Goal: Transaction & Acquisition: Purchase product/service

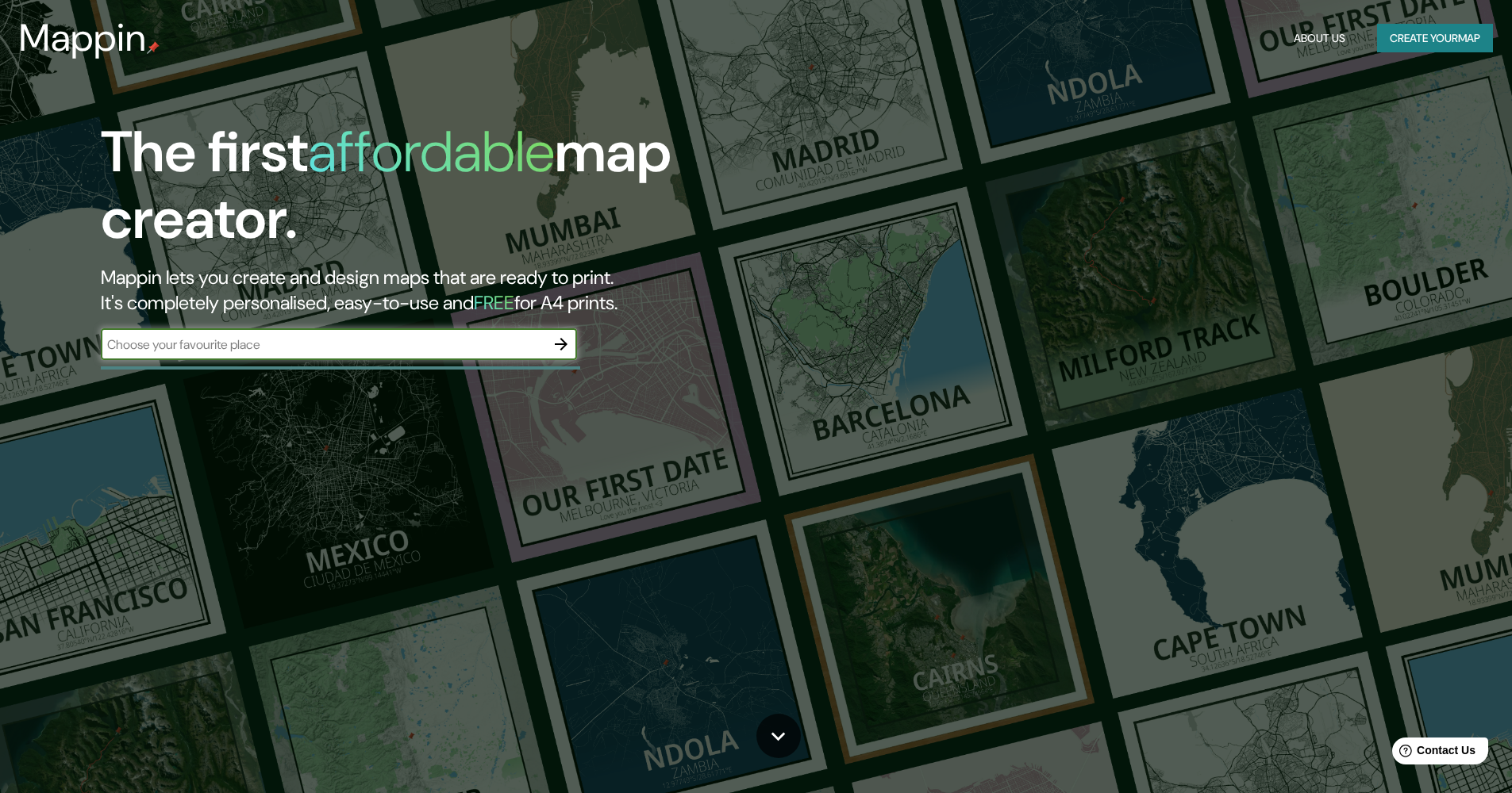
click at [489, 343] on input "text" at bounding box center [323, 344] width 444 height 18
type input "[URL][DOMAIN_NAME]"
click at [478, 343] on input "[URL][DOMAIN_NAME]" at bounding box center [323, 344] width 444 height 18
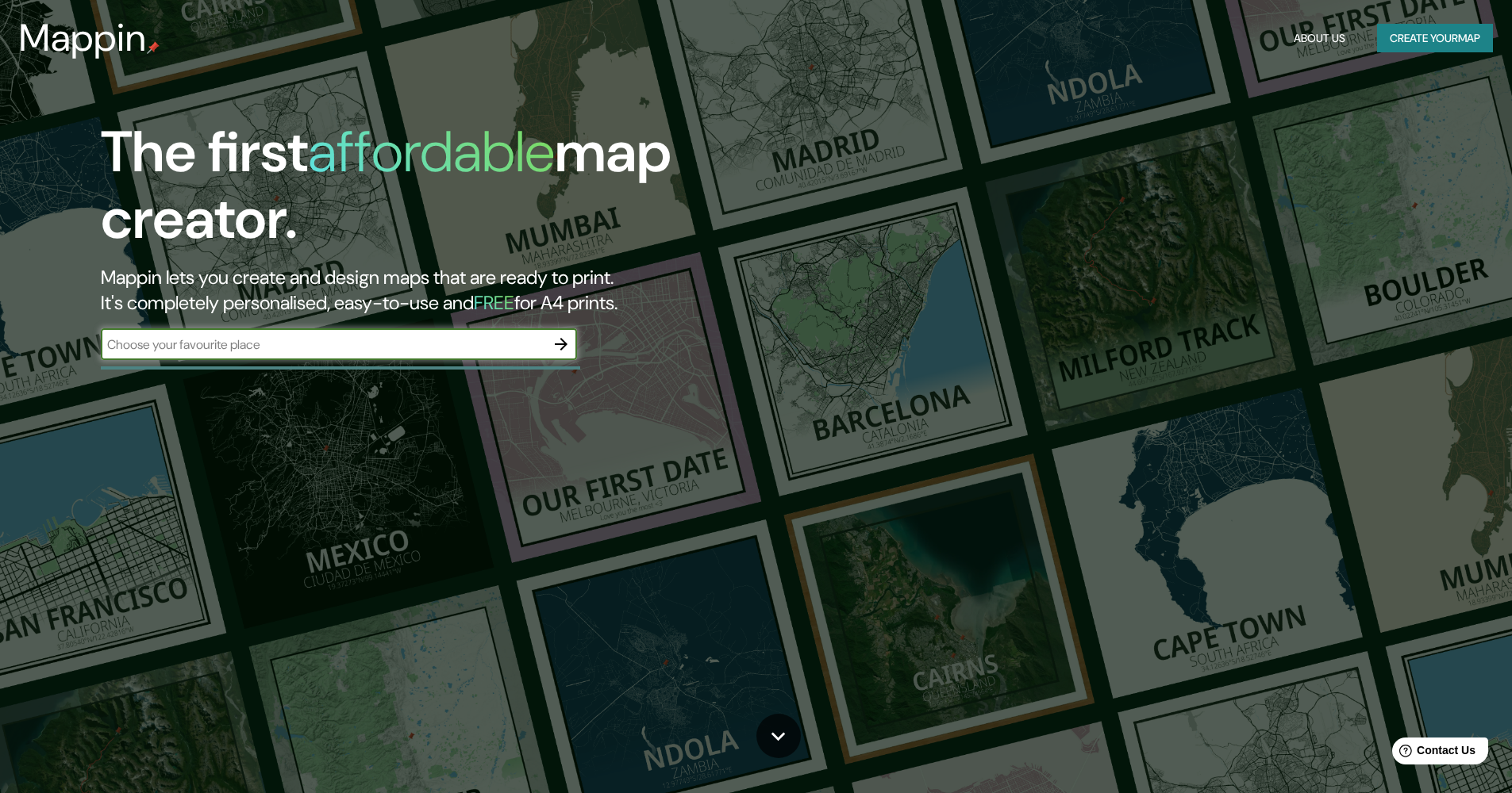
click at [496, 342] on input "text" at bounding box center [323, 344] width 444 height 18
paste input "Av Telecomunicaciones 45"
type input "Av Telecomunicaciones 45"
click at [544, 338] on input "Av Telecomunicaciones 45" at bounding box center [323, 344] width 444 height 18
click at [552, 341] on icon "button" at bounding box center [561, 344] width 19 height 19
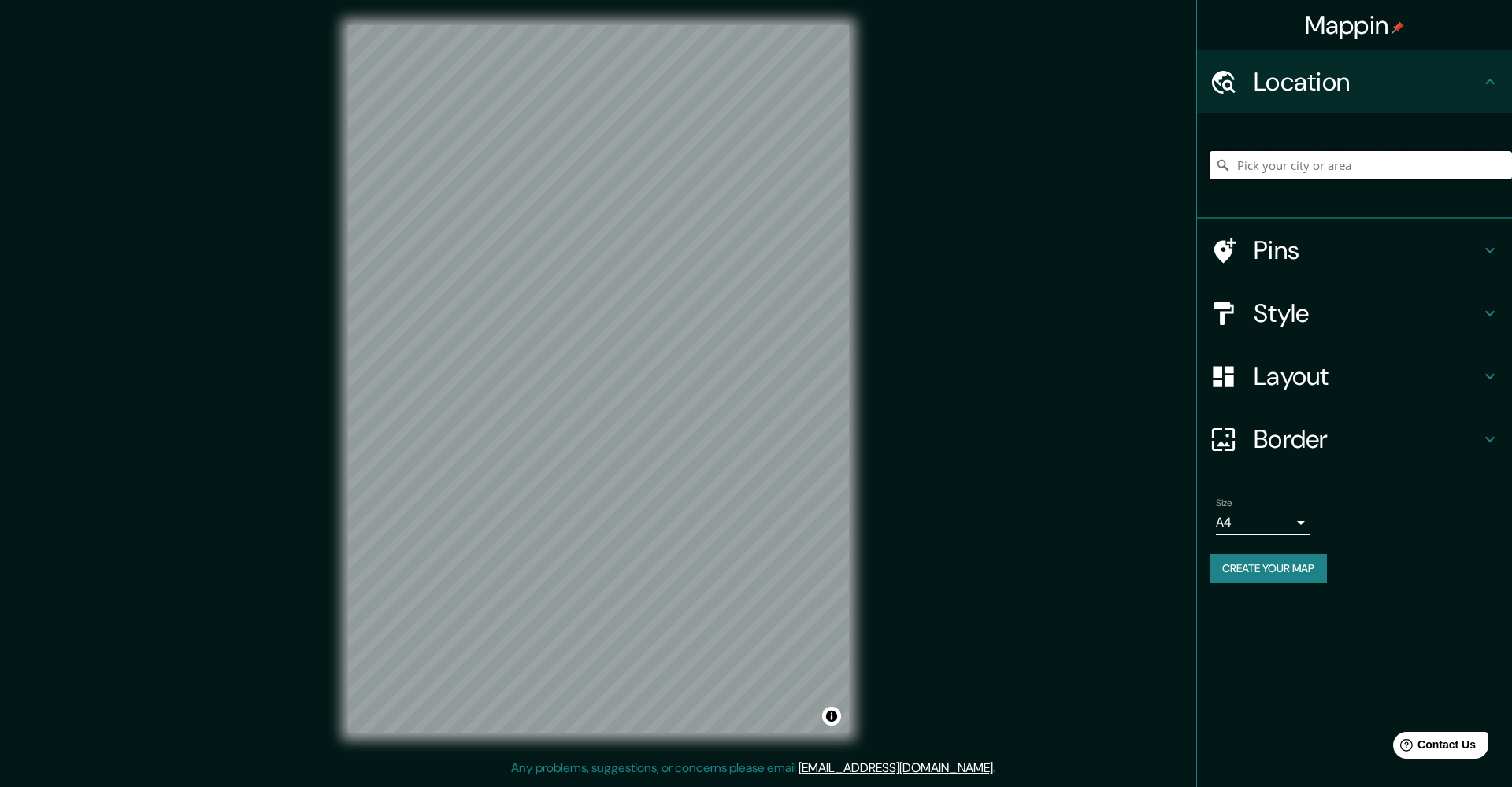
click at [1360, 167] on input "Pick your city or area" at bounding box center [1360, 165] width 302 height 28
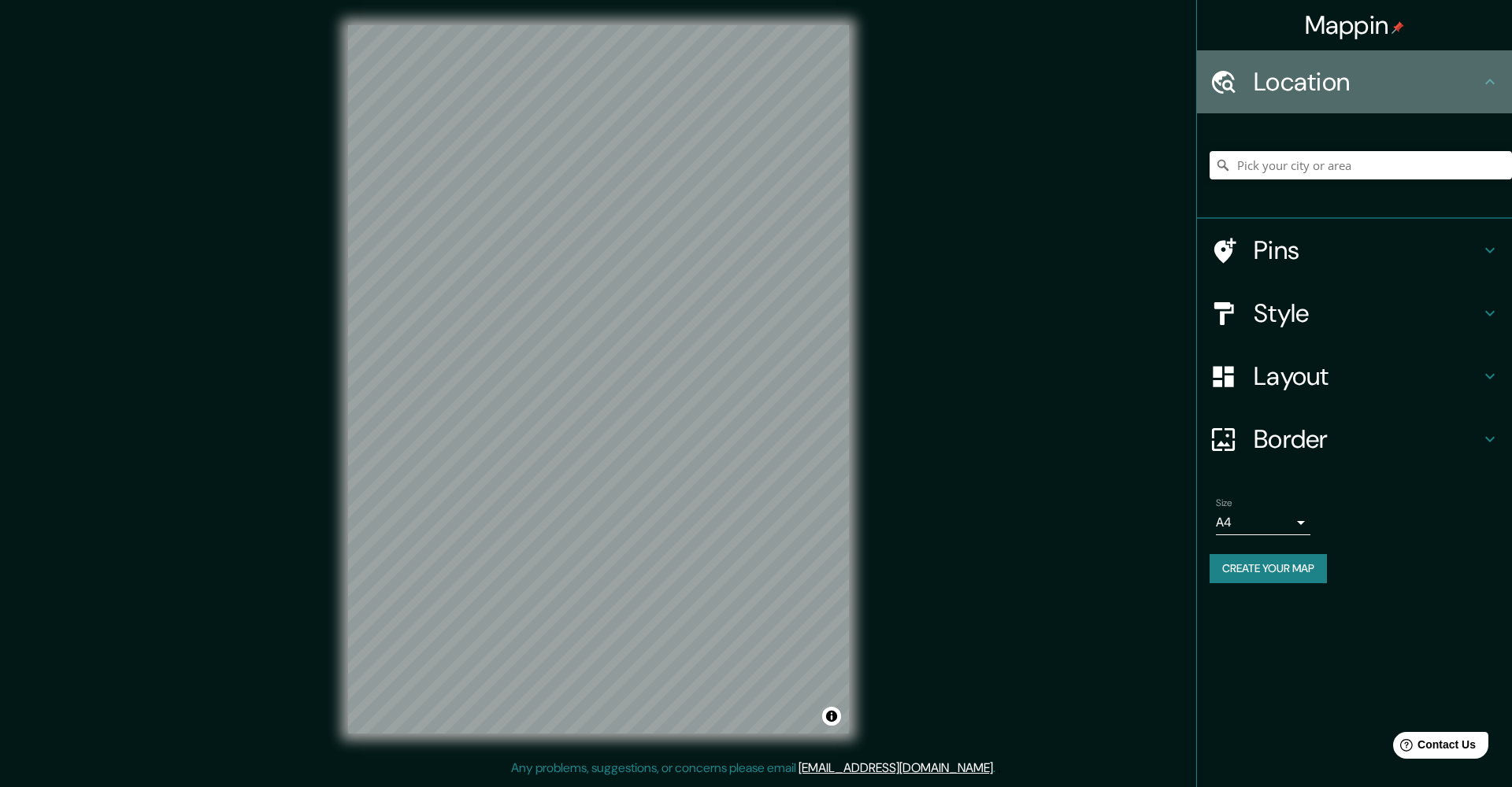
click at [1395, 84] on h4 "Location" at bounding box center [1367, 82] width 227 height 32
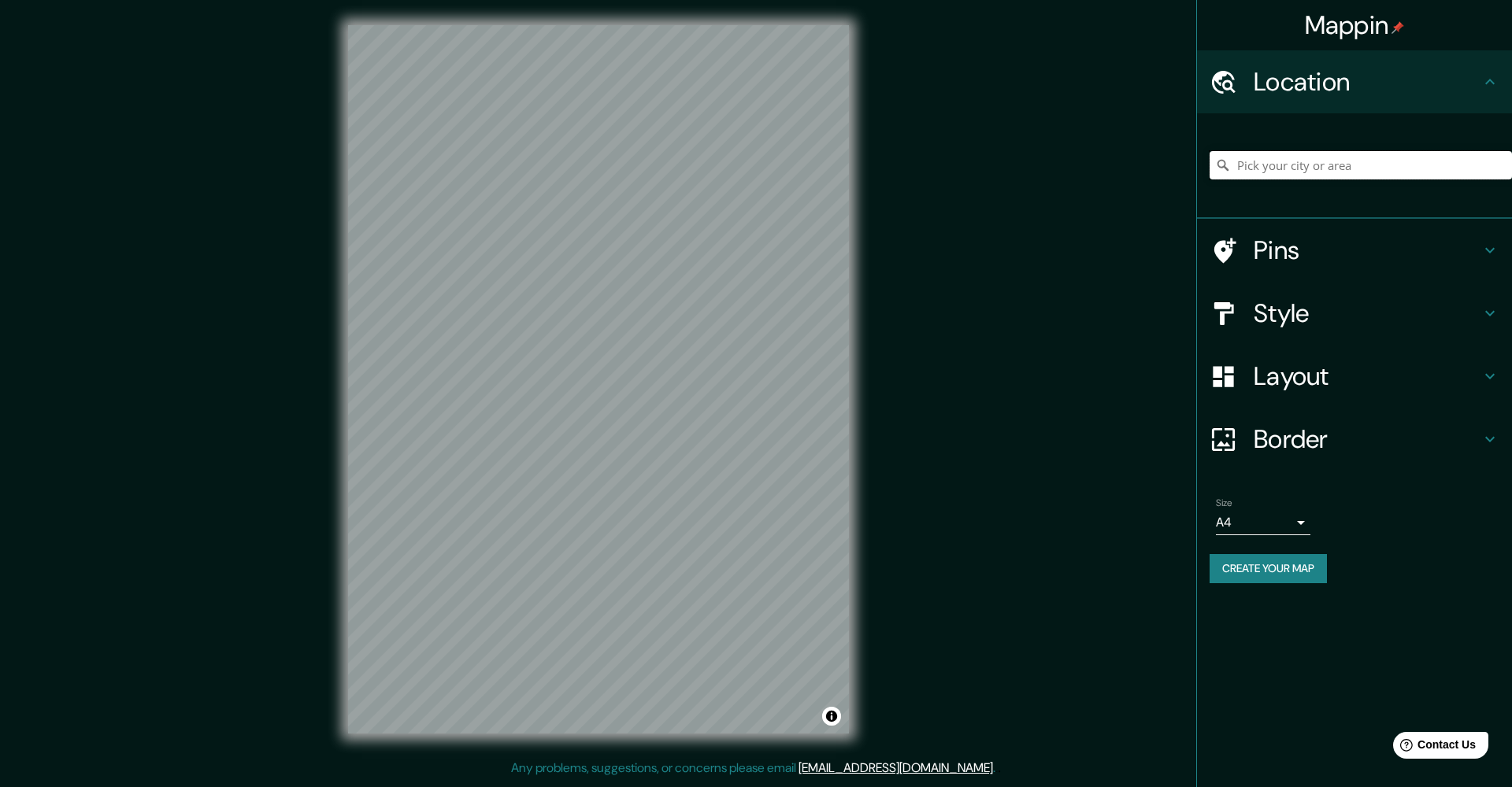
click at [1338, 168] on input "Pick your city or area" at bounding box center [1360, 165] width 302 height 28
click at [1338, 167] on input "Pick your city or area" at bounding box center [1360, 165] width 302 height 28
paste input "Av Telecomunicaciones 45"
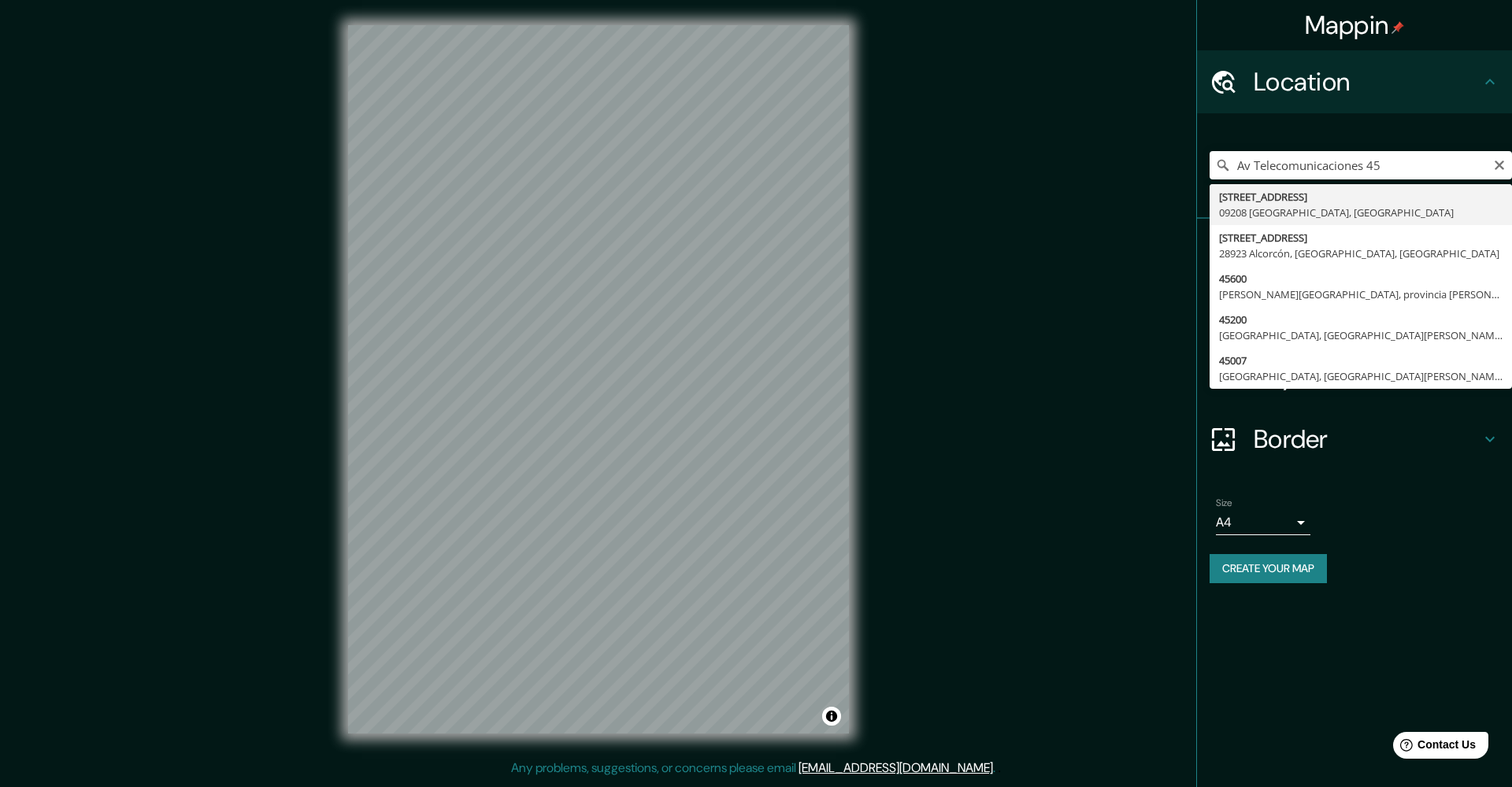
type input "[STREET_ADDRESS]"
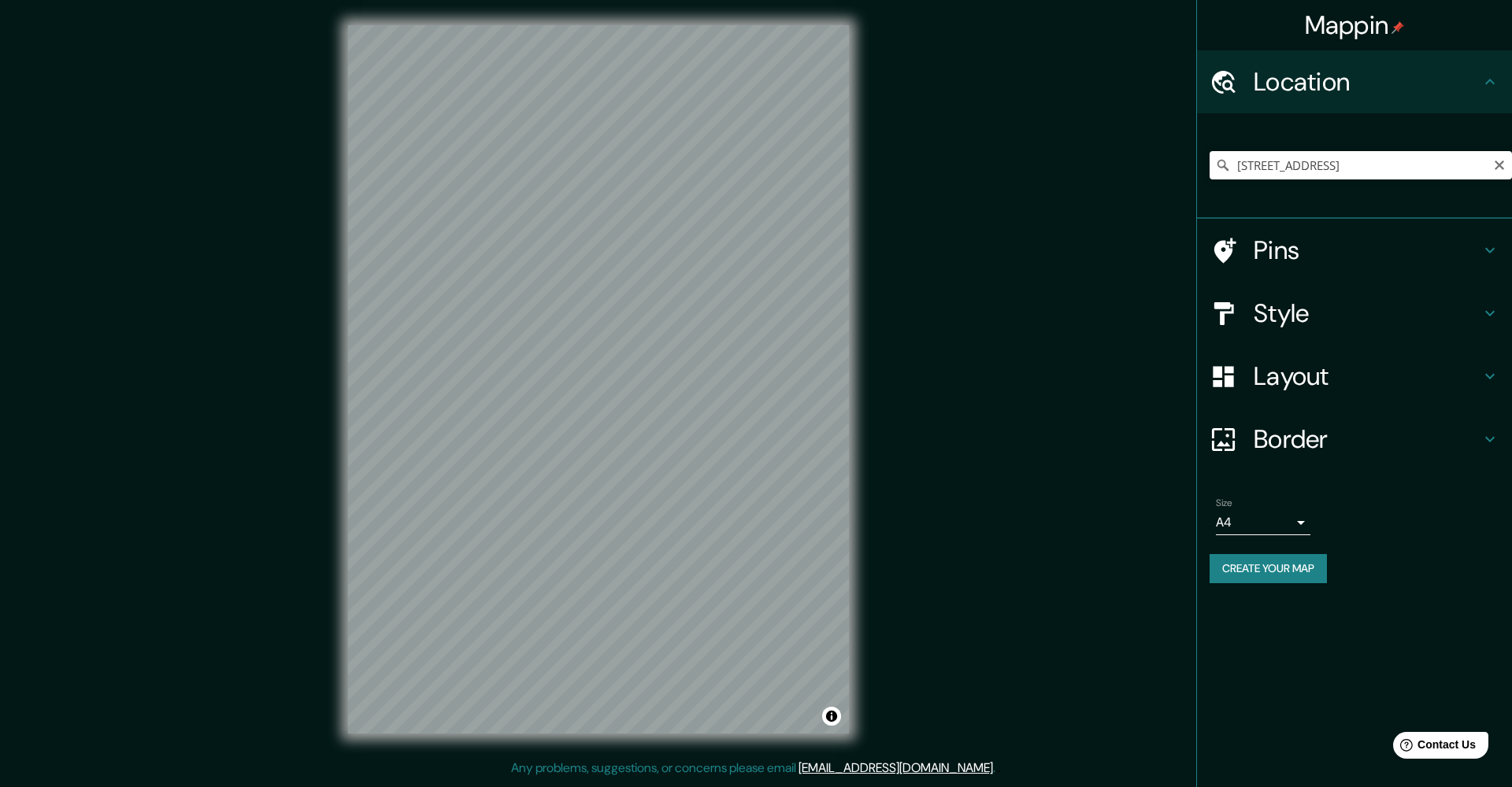
click at [1220, 162] on icon at bounding box center [1223, 165] width 16 height 16
click at [1221, 166] on icon at bounding box center [1223, 165] width 11 height 11
click at [1222, 163] on icon at bounding box center [1223, 165] width 16 height 16
drag, startPoint x: 844, startPoint y: 725, endPoint x: 714, endPoint y: 543, distance: 223.7
click at [717, 555] on div at bounding box center [723, 561] width 13 height 13
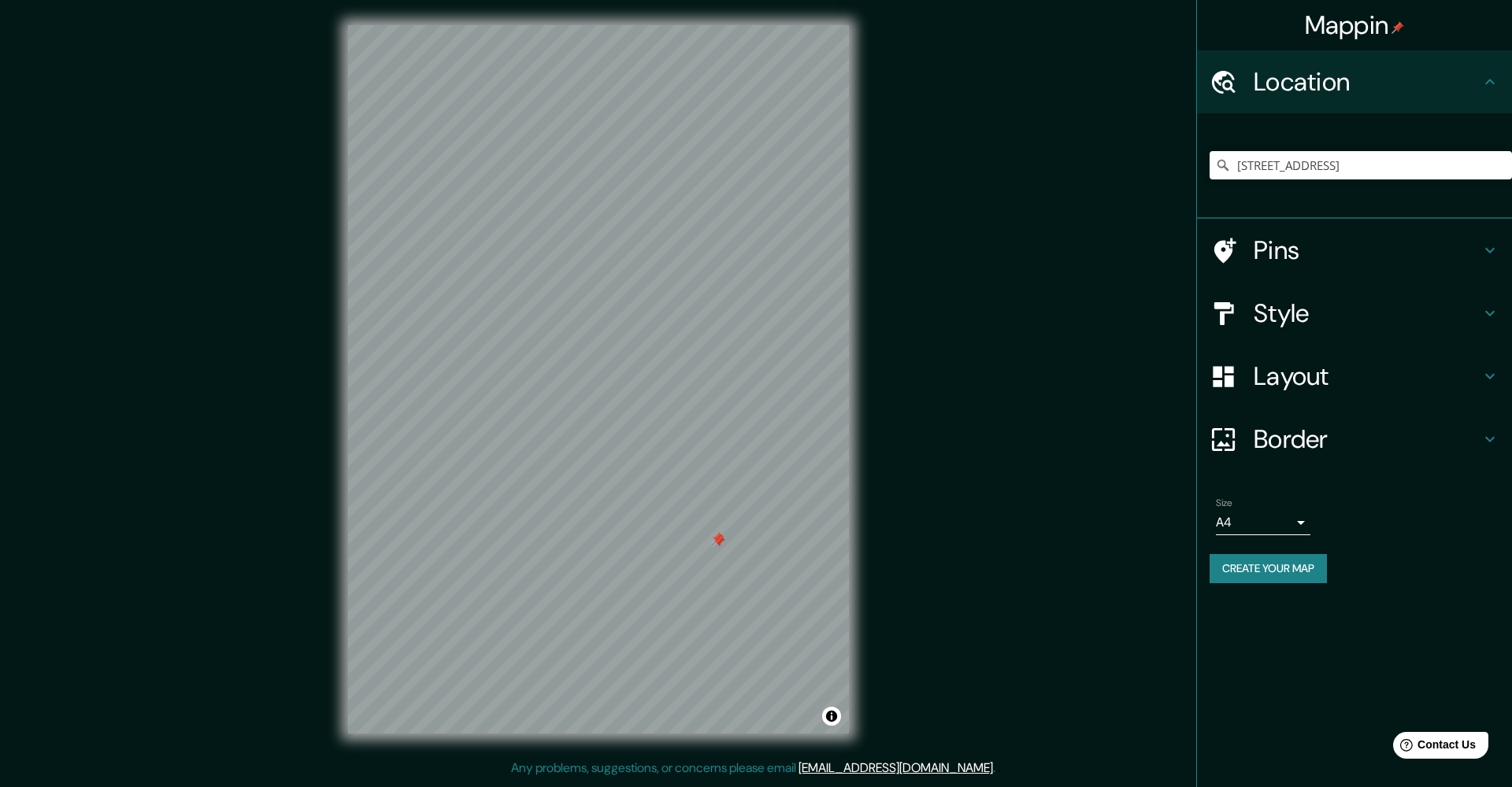
click at [715, 538] on div at bounding box center [719, 542] width 13 height 13
click at [715, 538] on div at bounding box center [718, 538] width 13 height 13
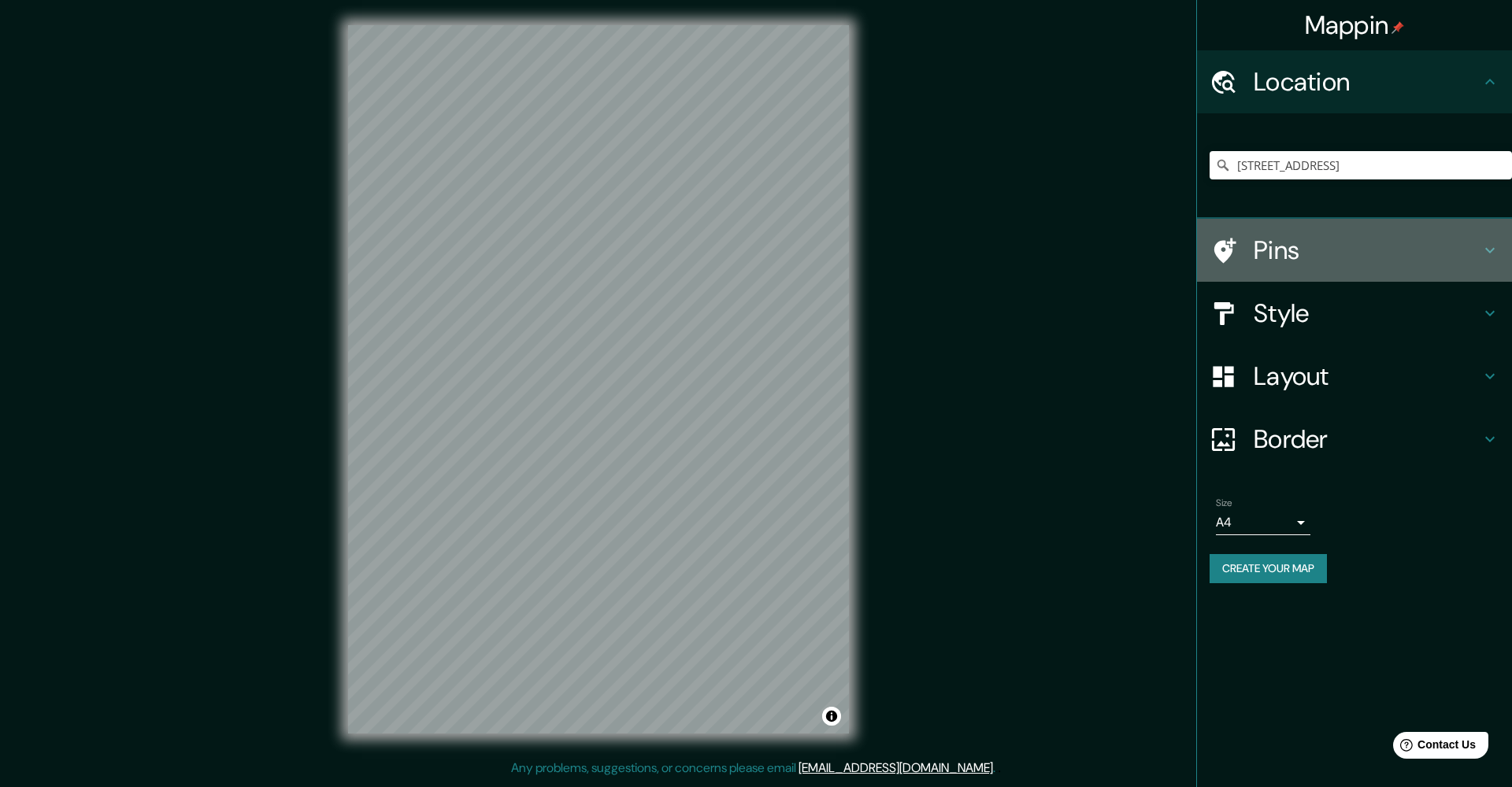
click at [1371, 247] on h4 "Pins" at bounding box center [1367, 250] width 227 height 32
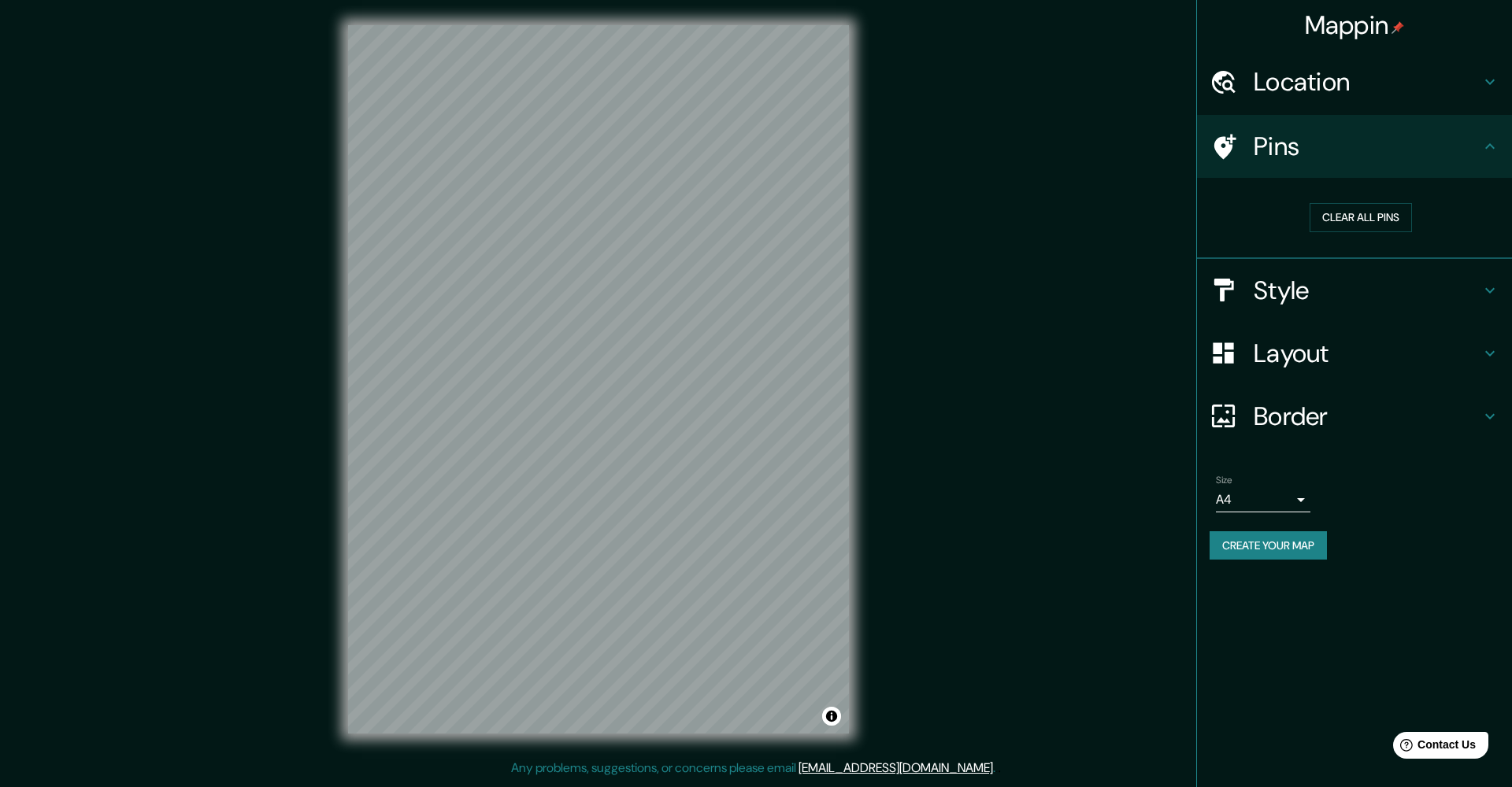
click at [1367, 171] on div "Pins" at bounding box center [1354, 147] width 315 height 63
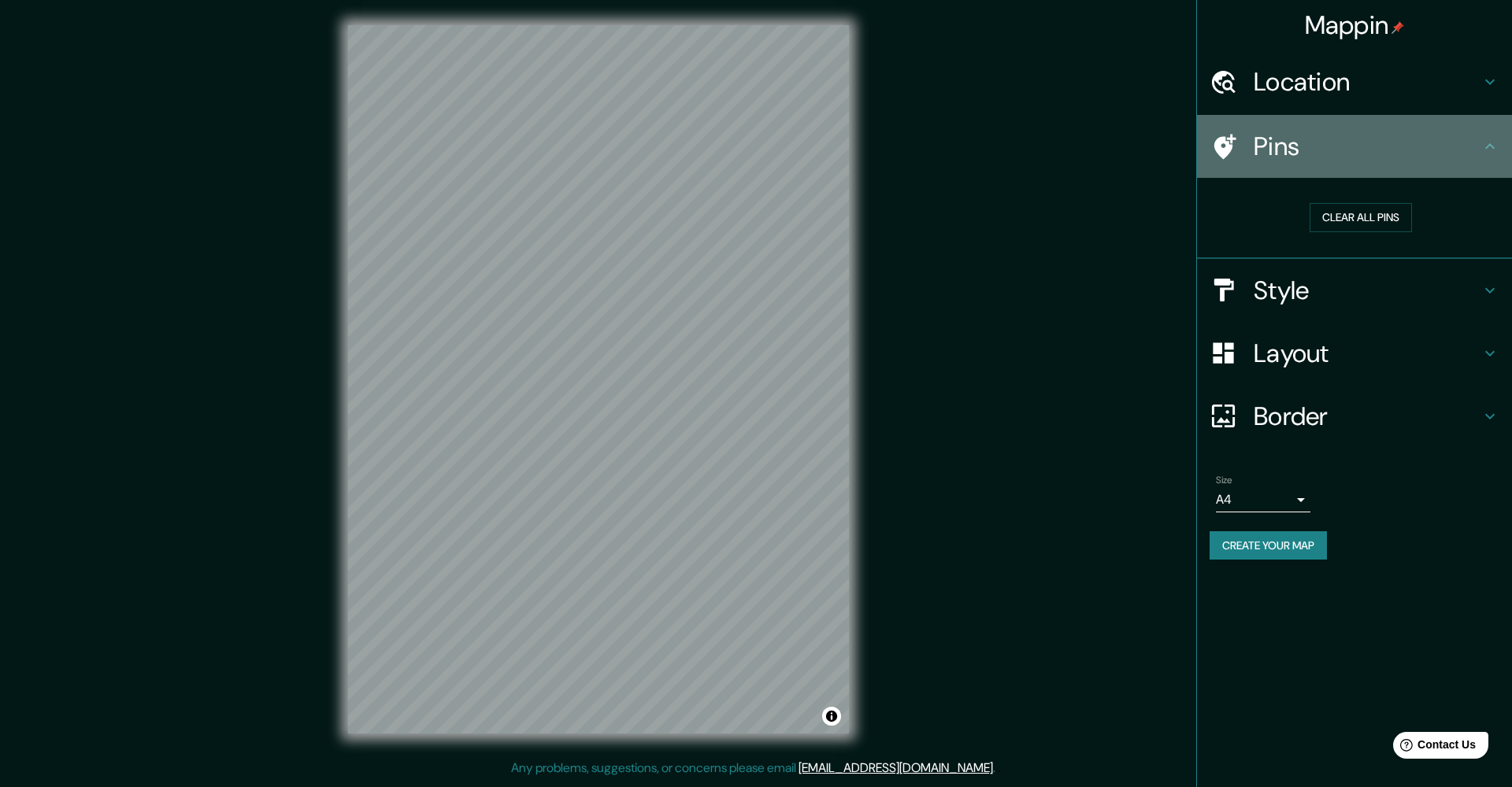
click at [1495, 144] on icon at bounding box center [1490, 147] width 19 height 19
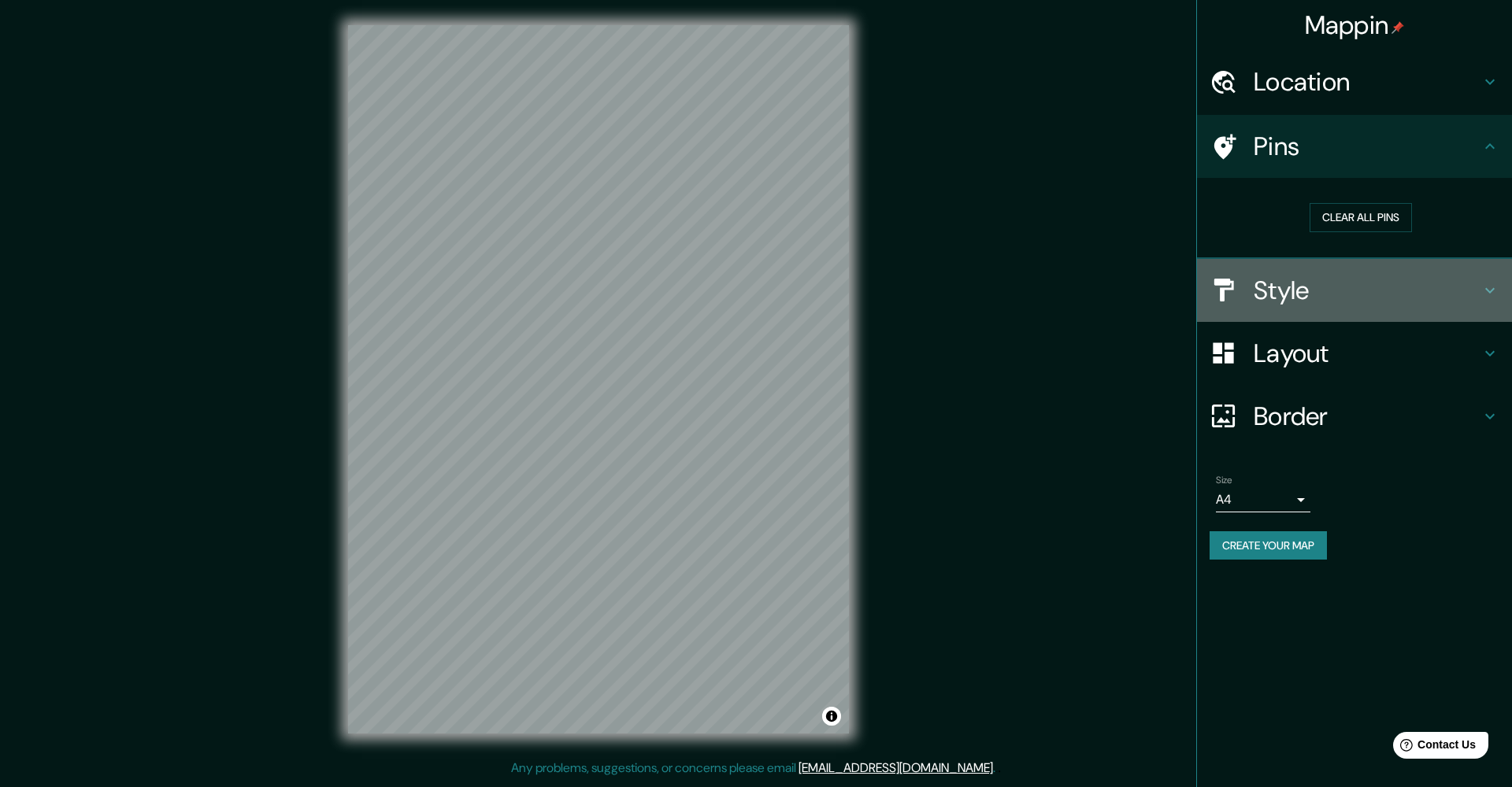
click at [1372, 287] on h4 "Style" at bounding box center [1367, 290] width 227 height 32
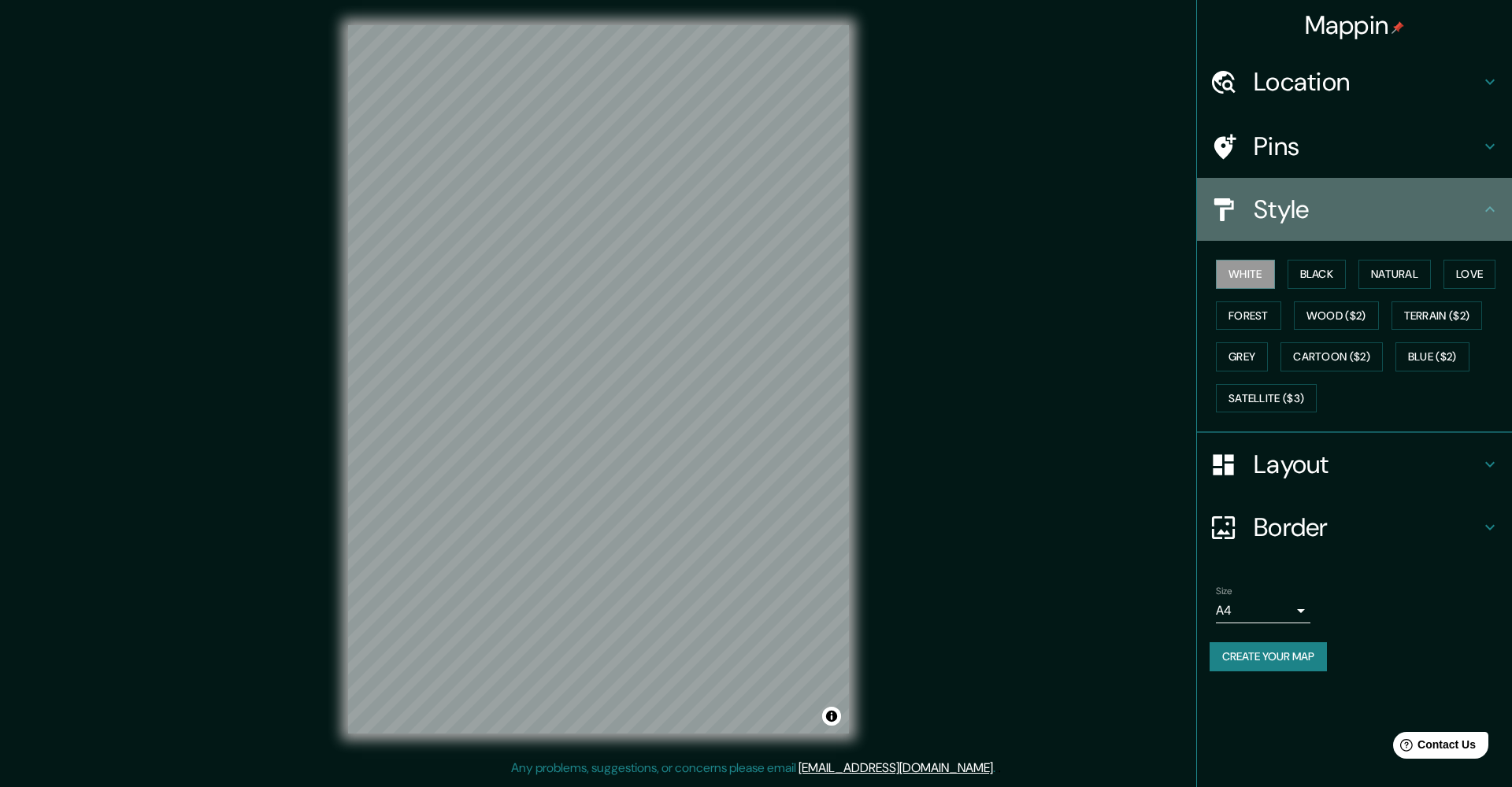
click at [1490, 212] on icon at bounding box center [1490, 209] width 19 height 19
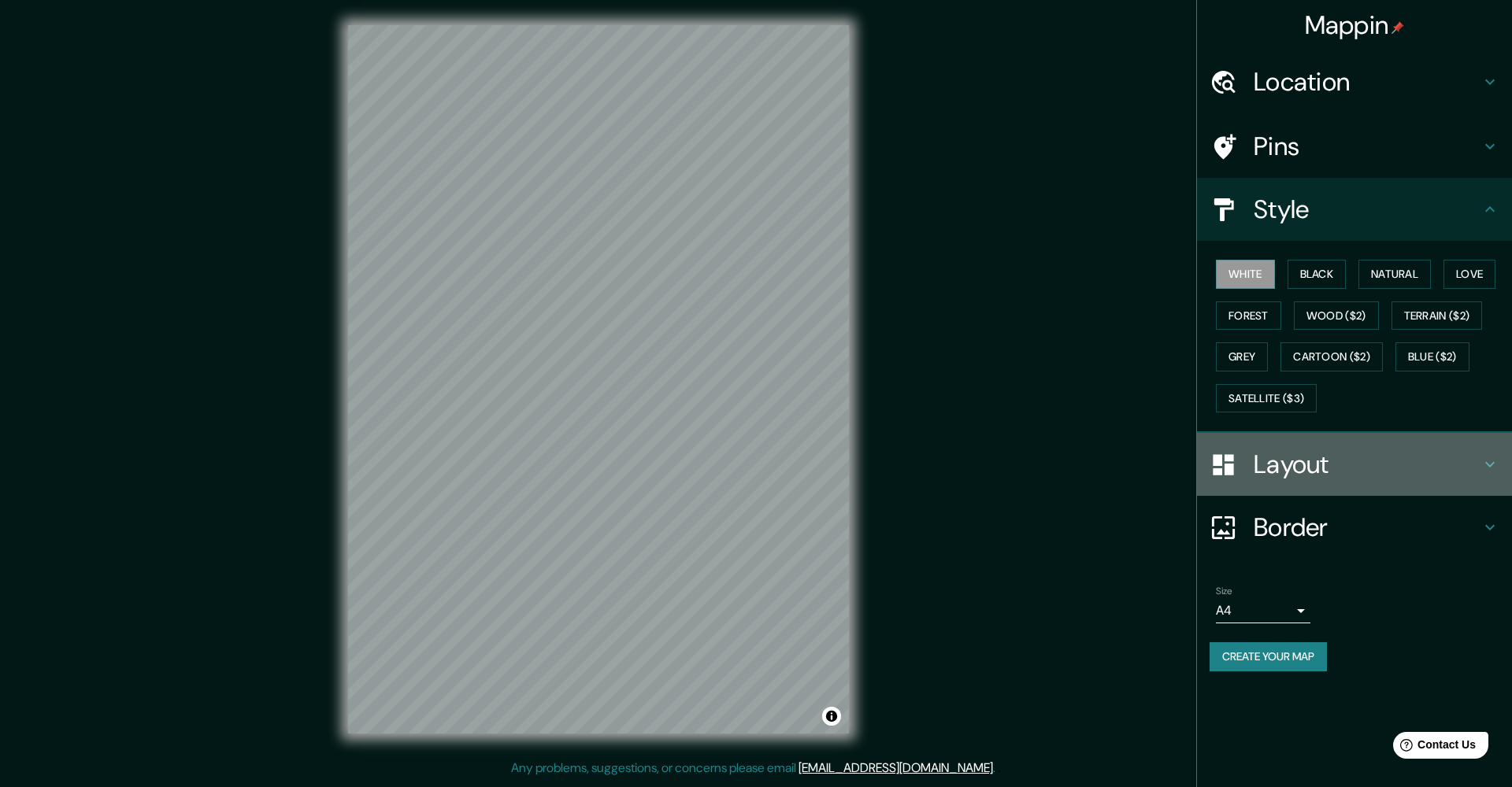
click at [1359, 475] on div "Layout" at bounding box center [1354, 464] width 315 height 63
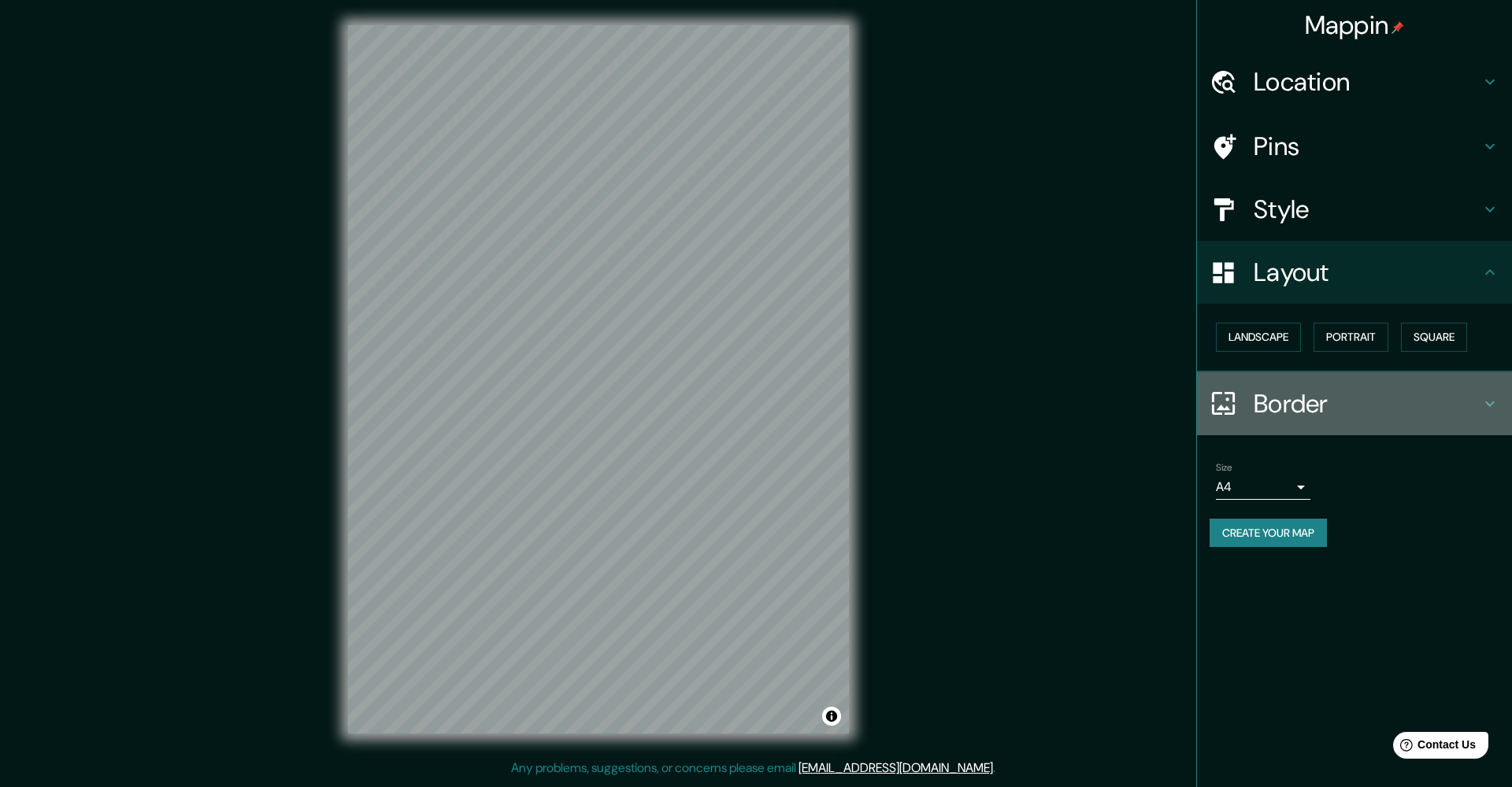
click at [1368, 424] on div "Border" at bounding box center [1354, 404] width 315 height 63
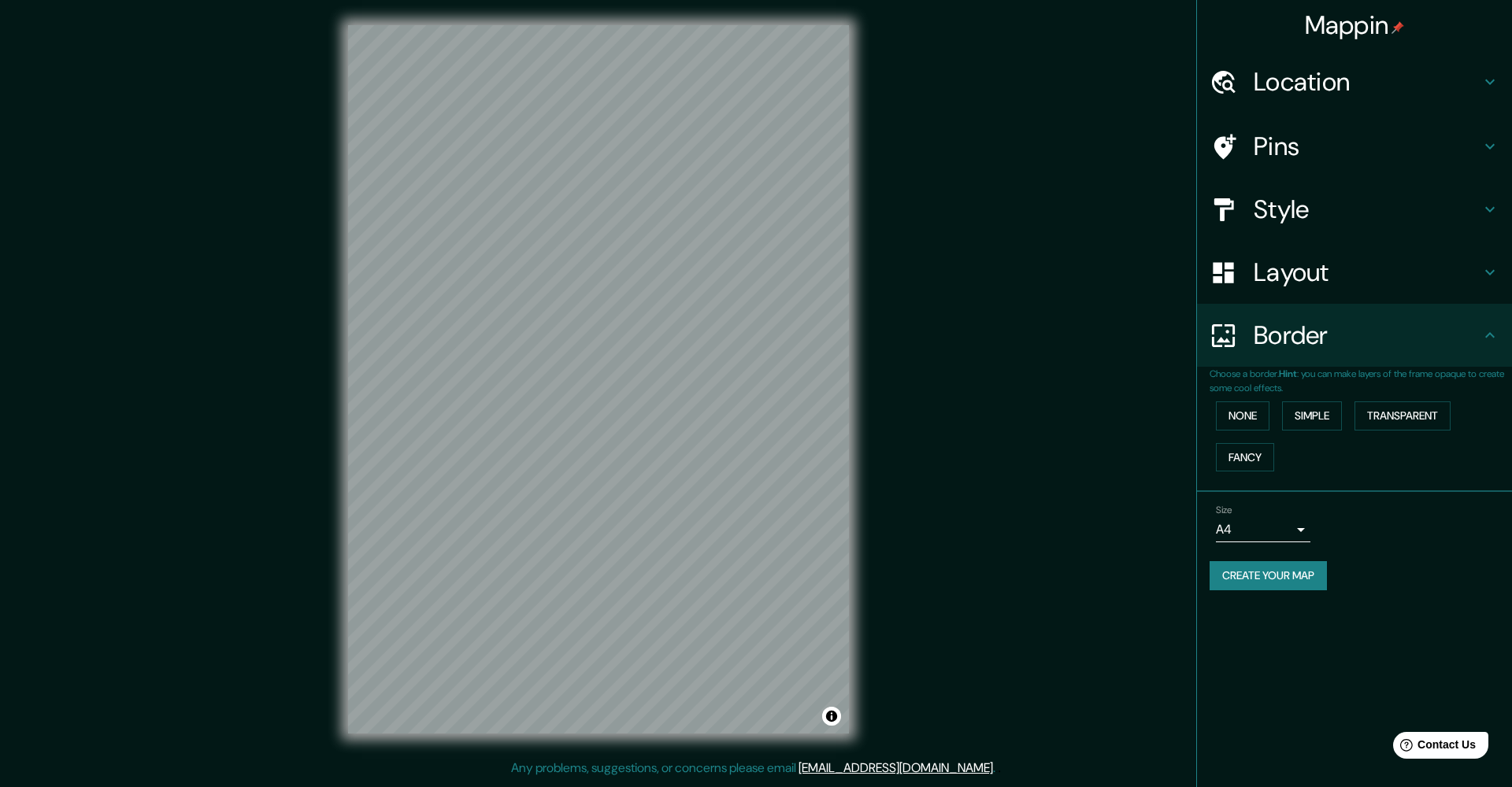
click at [1375, 492] on li "Size A4 single Create your map" at bounding box center [1354, 550] width 315 height 118
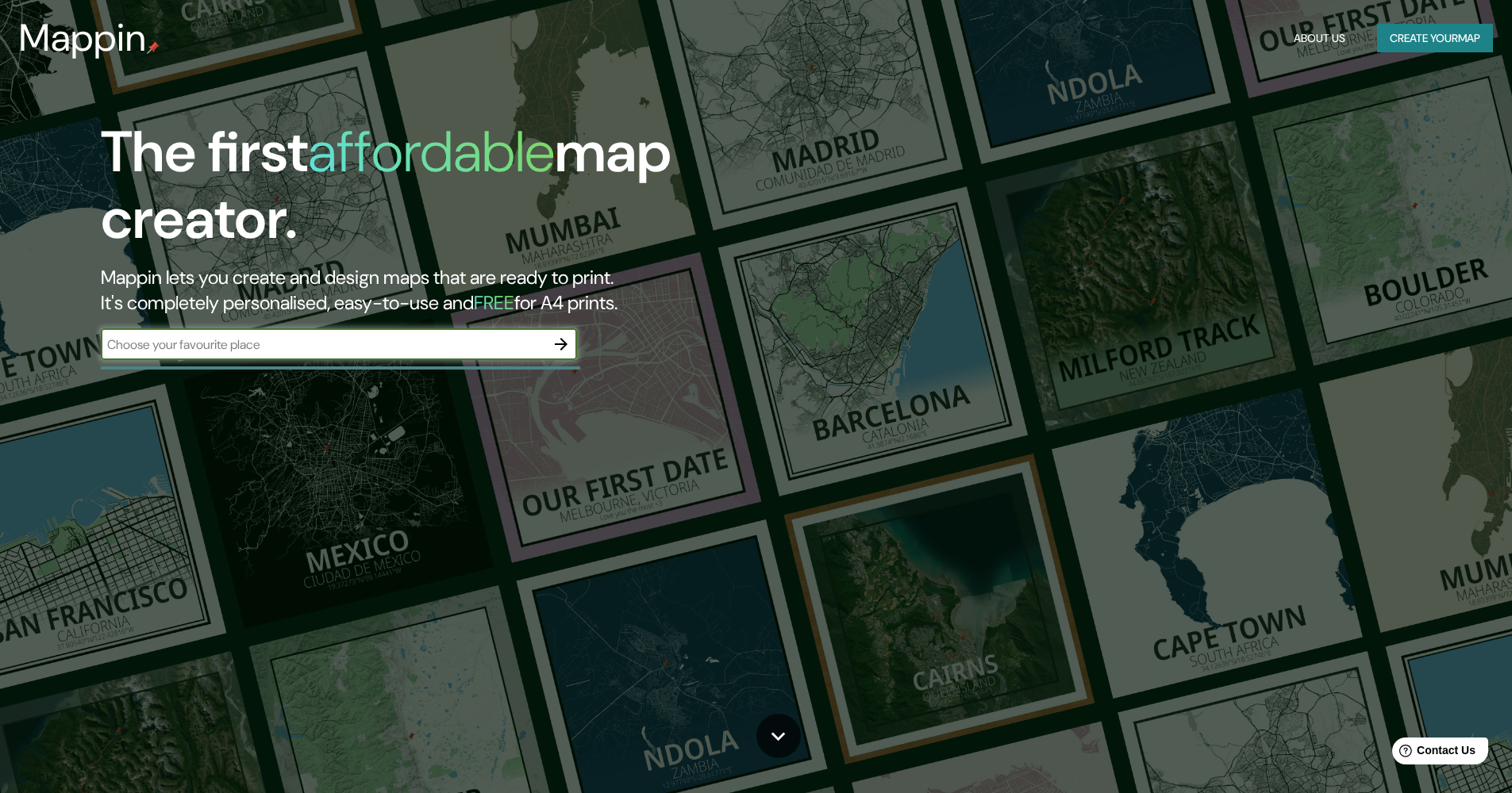
click at [458, 350] on input "text" at bounding box center [323, 344] width 444 height 18
click at [458, 345] on input "text" at bounding box center [323, 344] width 444 height 18
type input "[GEOGRAPHIC_DATA]"
click at [561, 336] on icon "button" at bounding box center [561, 344] width 19 height 19
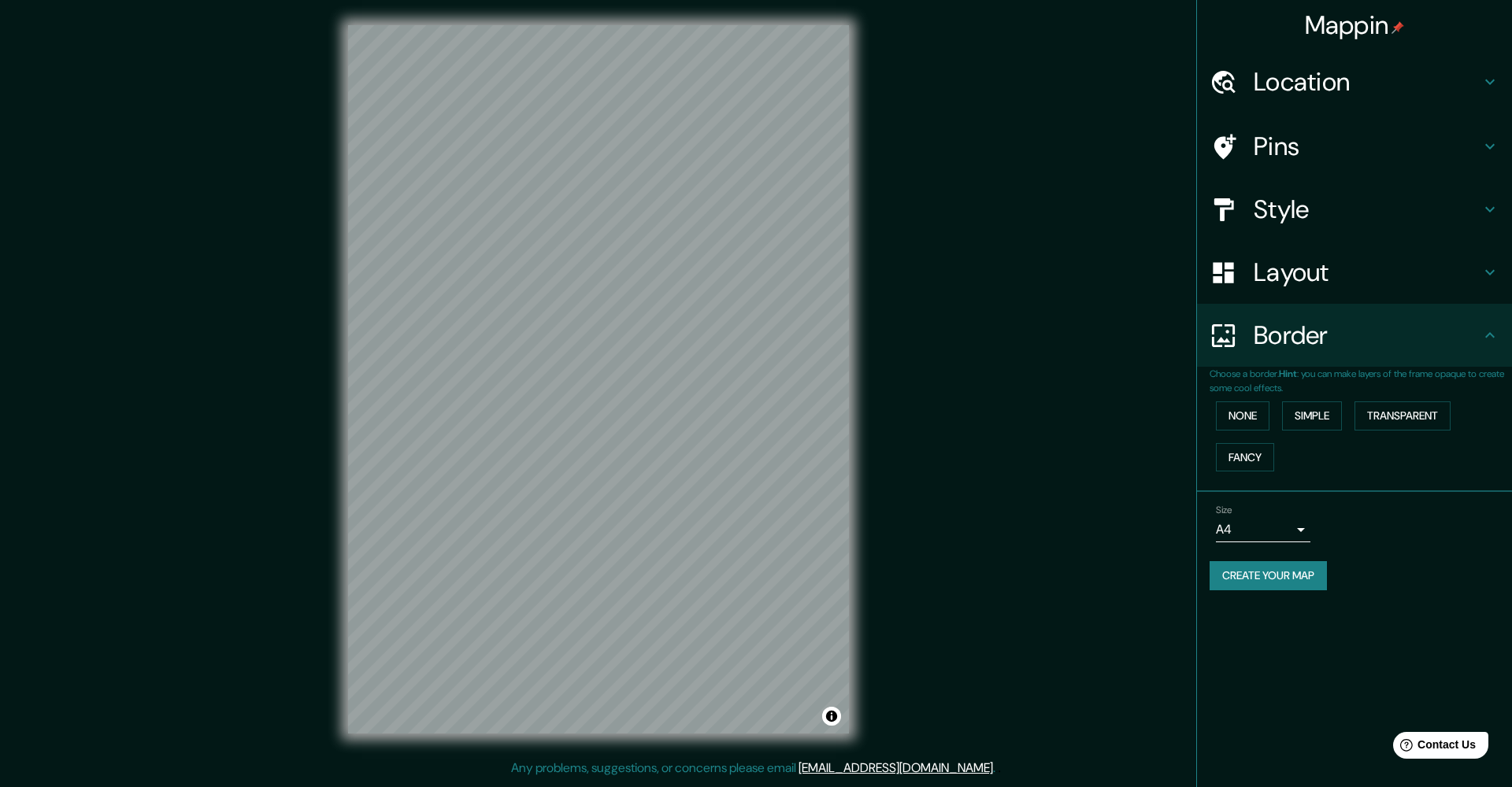
click at [1300, 35] on div "Mappin" at bounding box center [1354, 25] width 315 height 51
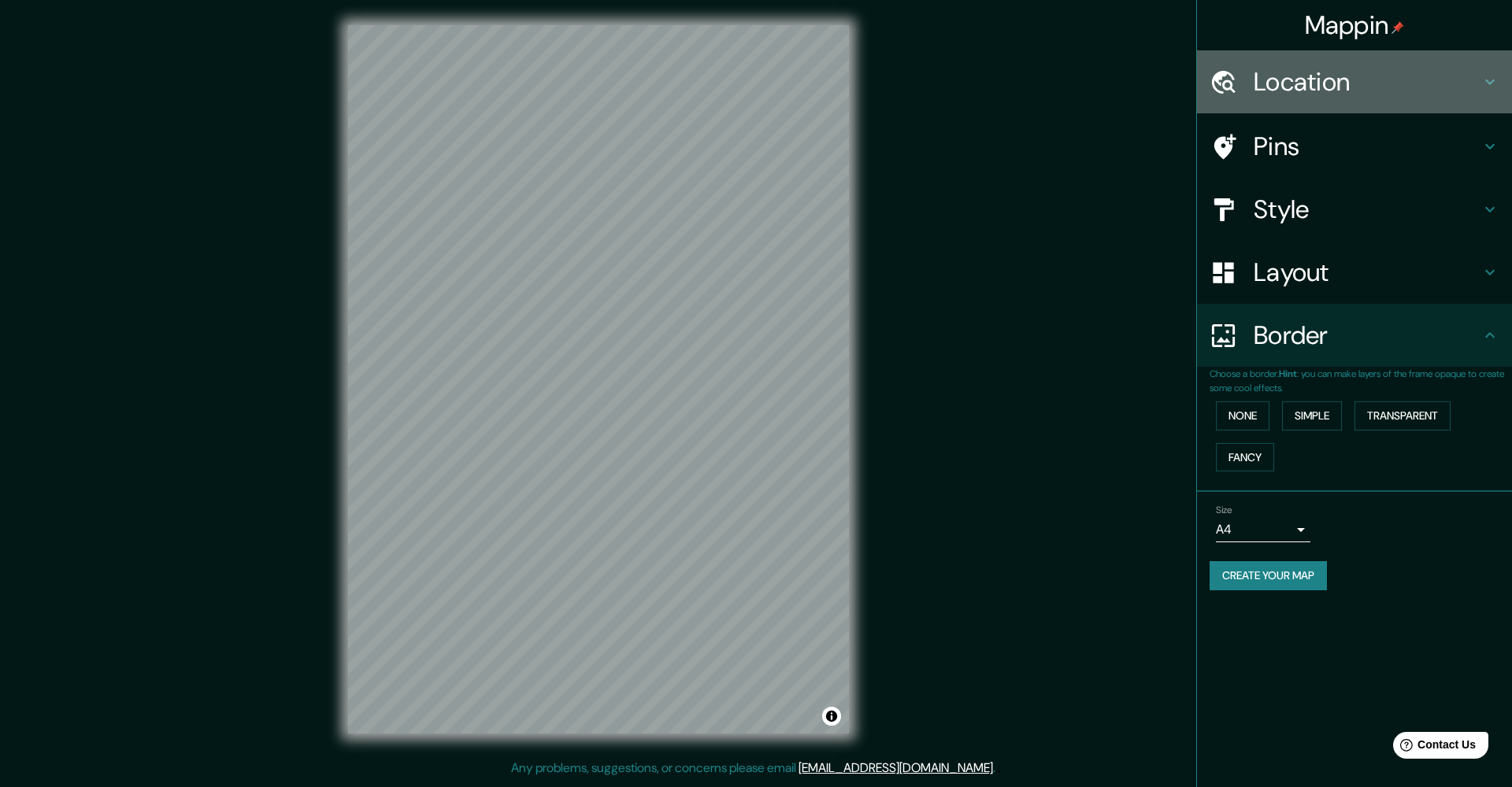
click at [1302, 93] on h4 "Location" at bounding box center [1367, 82] width 227 height 32
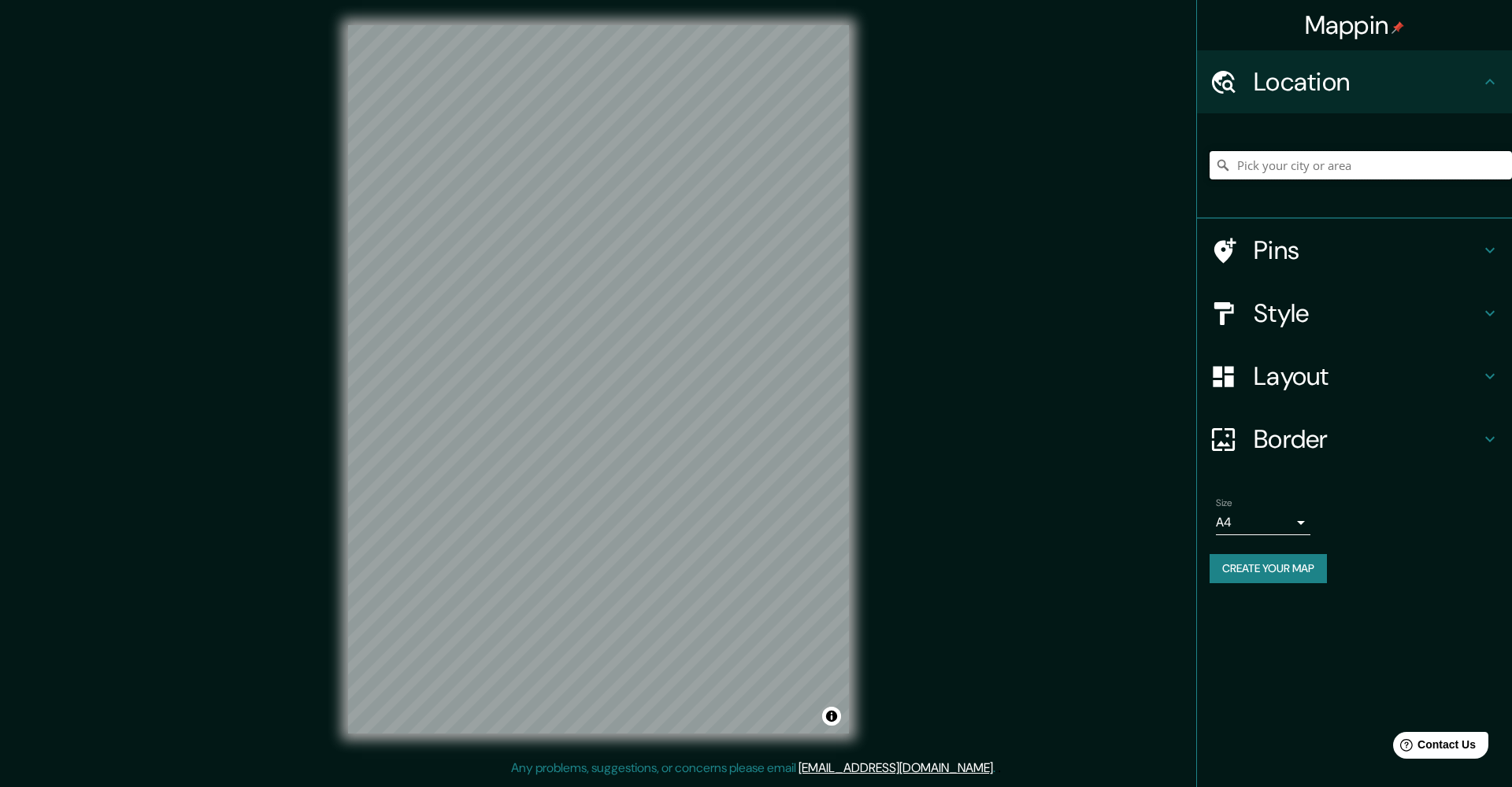
click at [1279, 170] on input "Pick your city or area" at bounding box center [1360, 165] width 302 height 28
paste input "Av Telecomunicaciones 45"
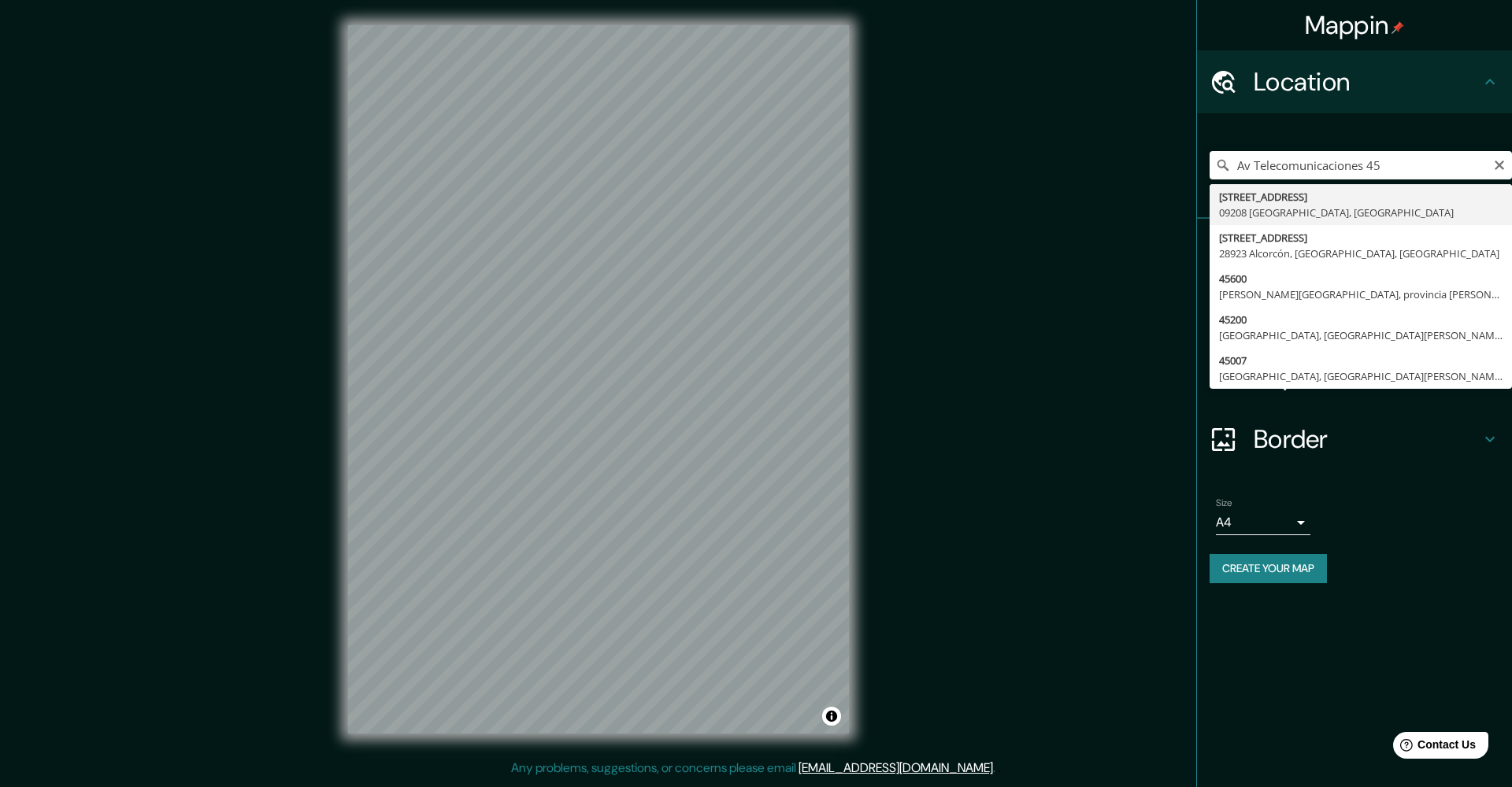
type input "[STREET_ADDRESS]"
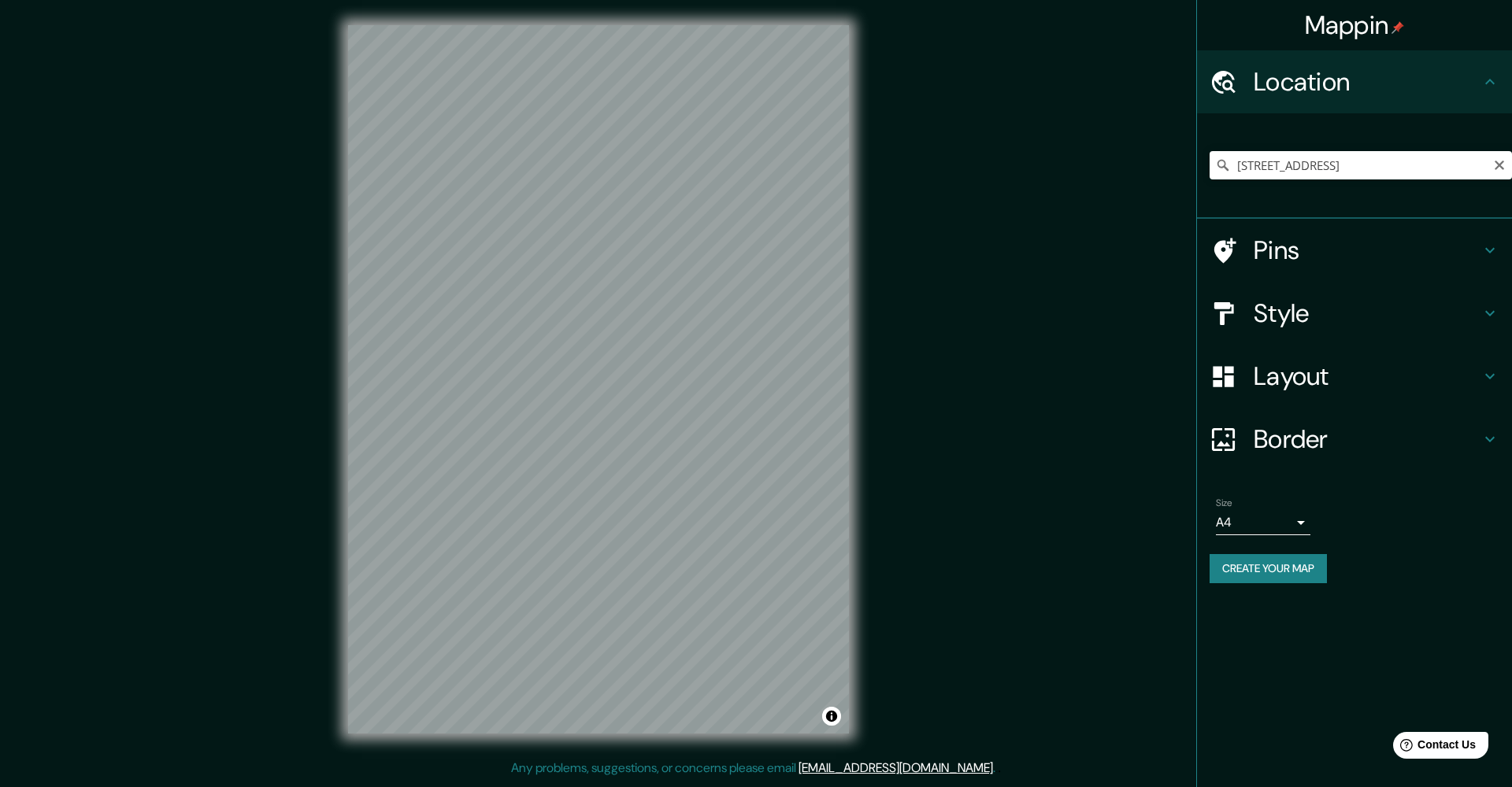
click at [1225, 160] on icon at bounding box center [1223, 165] width 16 height 16
click at [1223, 162] on icon at bounding box center [1223, 165] width 16 height 16
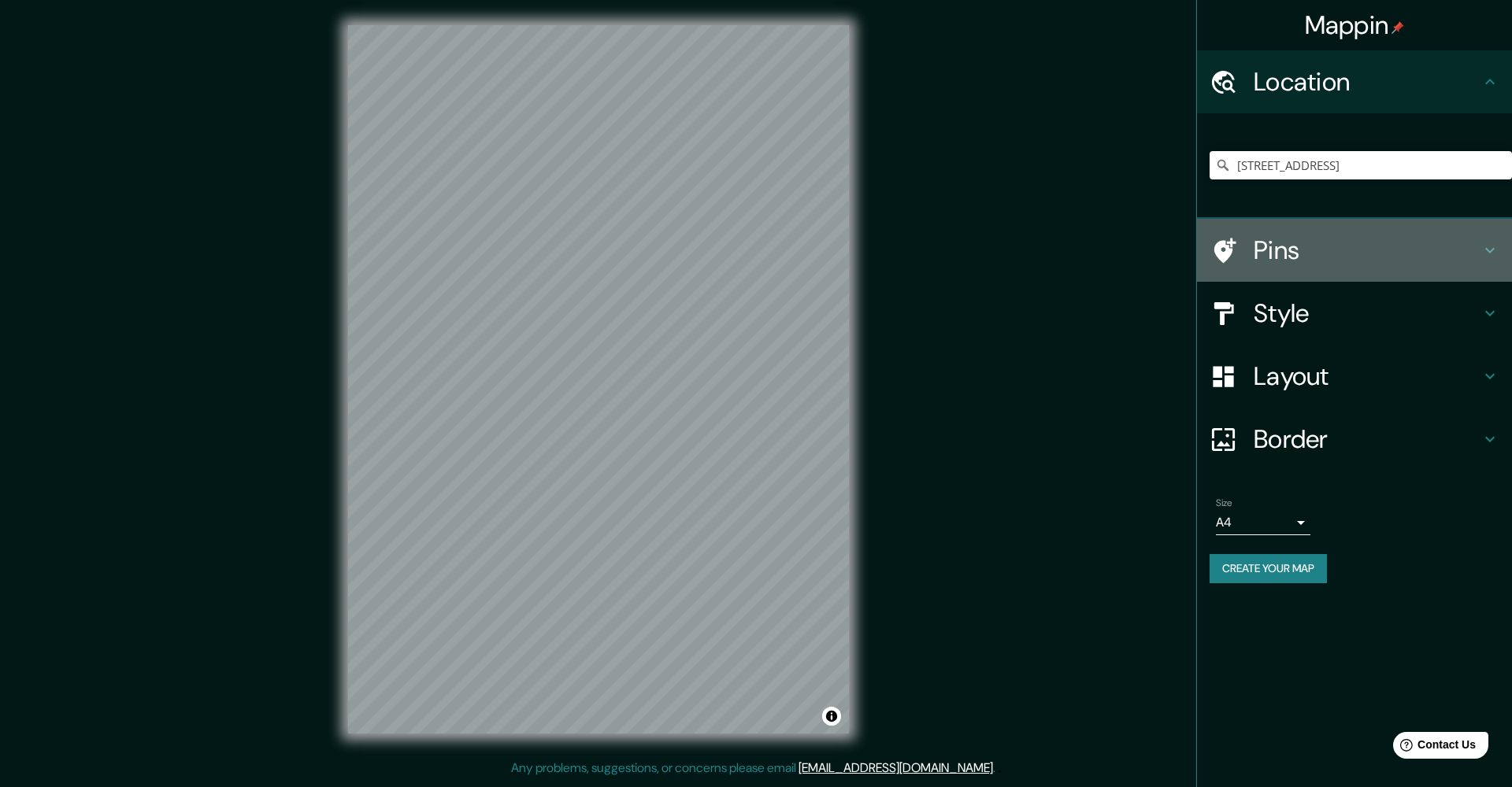
click at [1293, 247] on h4 "Pins" at bounding box center [1367, 250] width 227 height 32
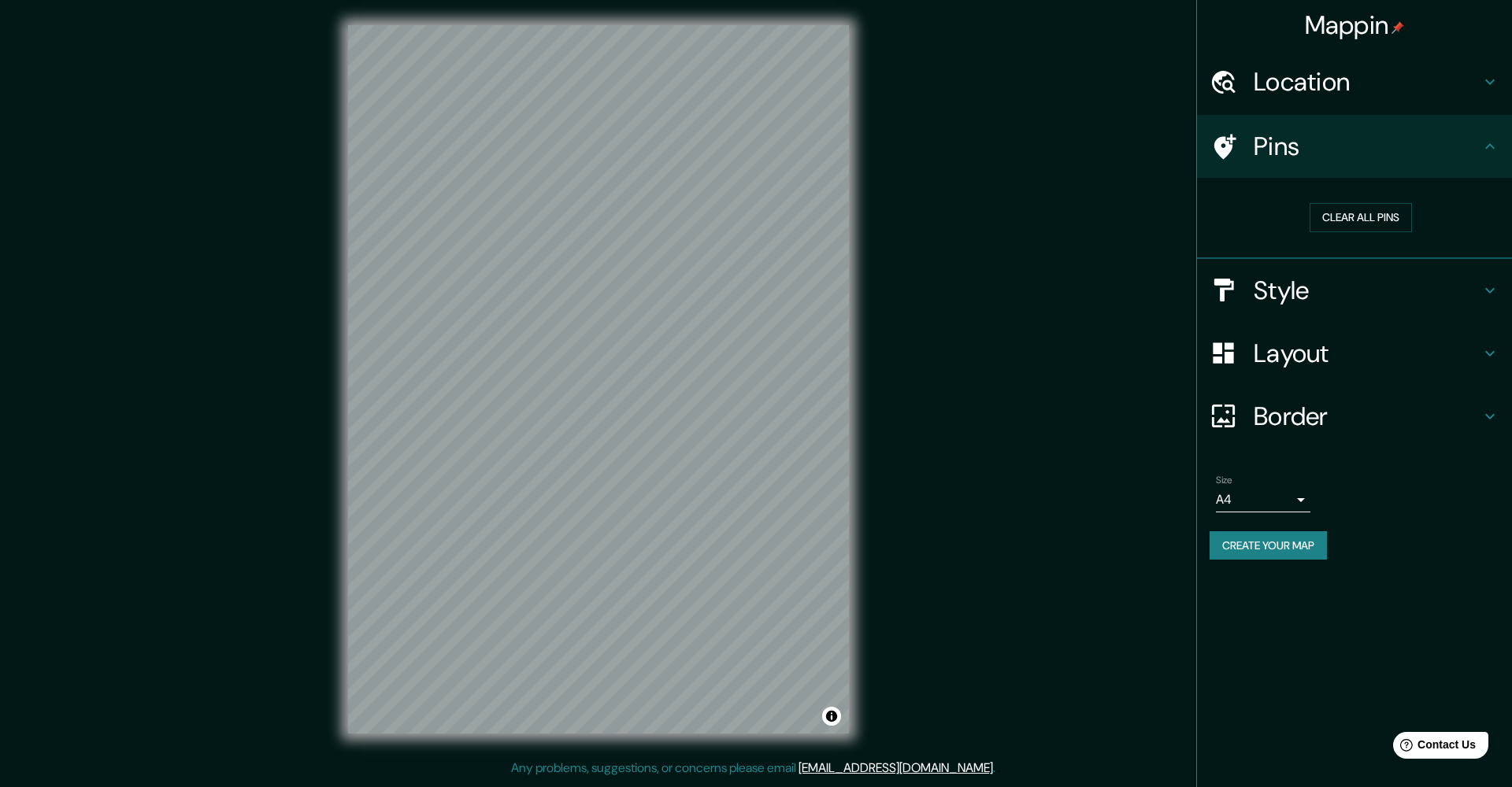
click at [1256, 238] on div "Clear all pins" at bounding box center [1360, 217] width 302 height 54
